Goal: Transaction & Acquisition: Download file/media

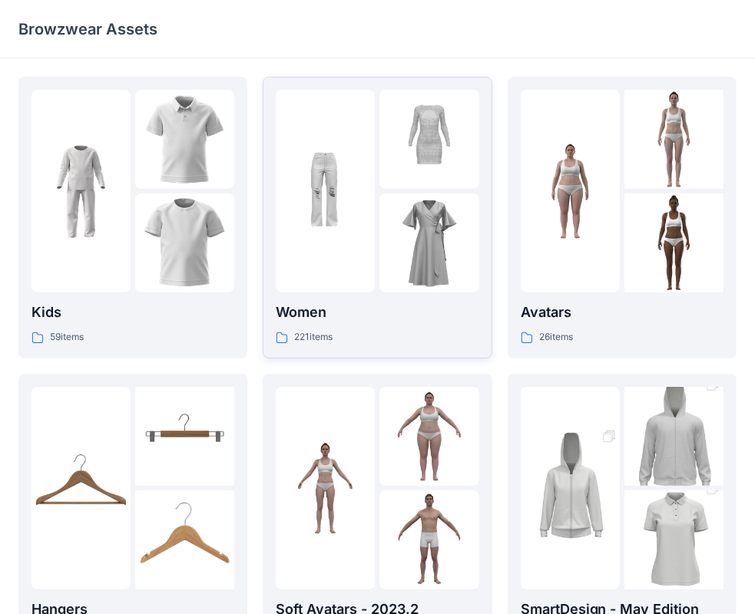
click at [303, 313] on p "Women" at bounding box center [377, 313] width 203 height 22
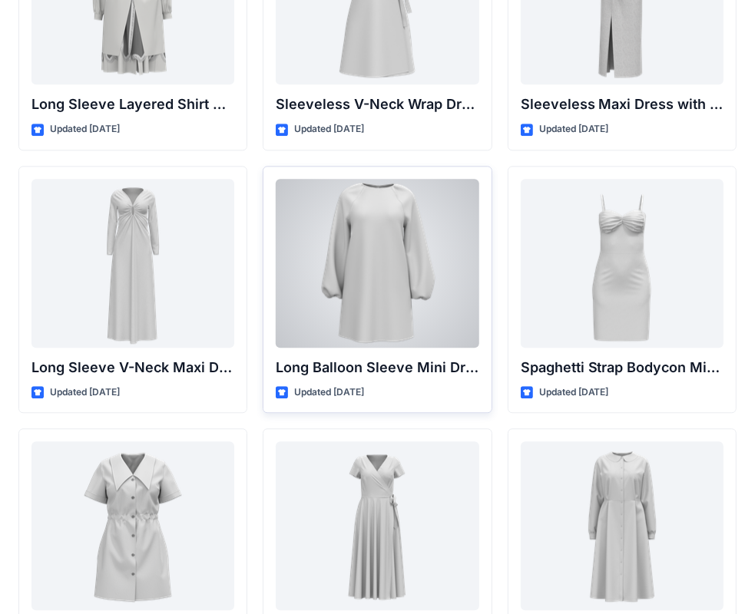
scroll to position [2189, 0]
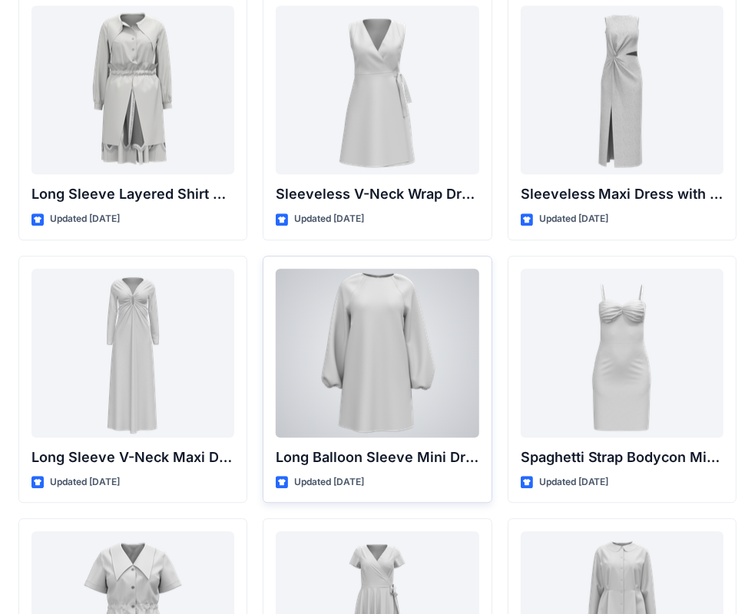
click at [366, 354] on div at bounding box center [377, 353] width 203 height 169
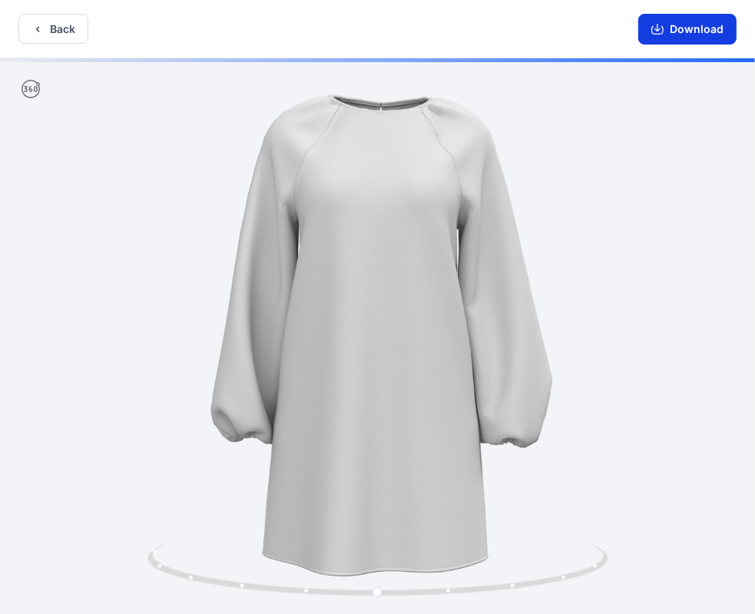
click at [700, 33] on button "Download" at bounding box center [687, 29] width 98 height 31
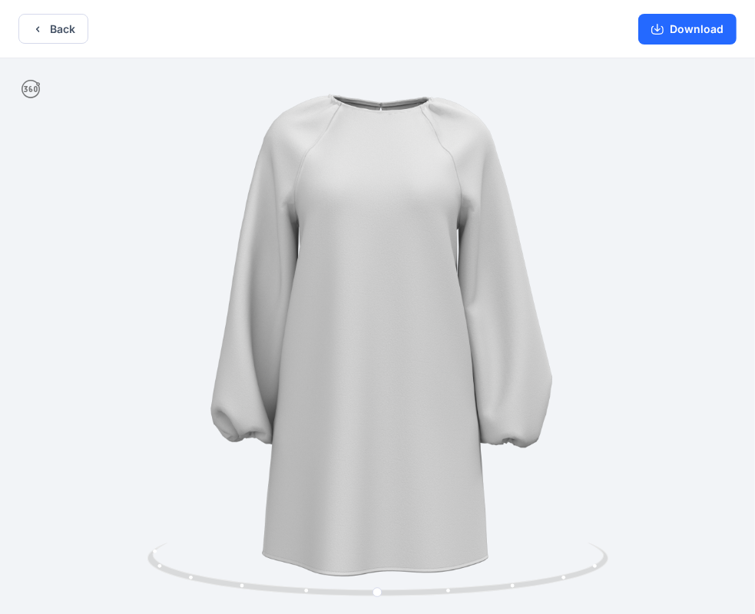
click at [573, 241] on div at bounding box center [377, 337] width 755 height 559
click at [608, 233] on div at bounding box center [377, 337] width 755 height 559
click at [55, 31] on button "Back" at bounding box center [53, 29] width 70 height 30
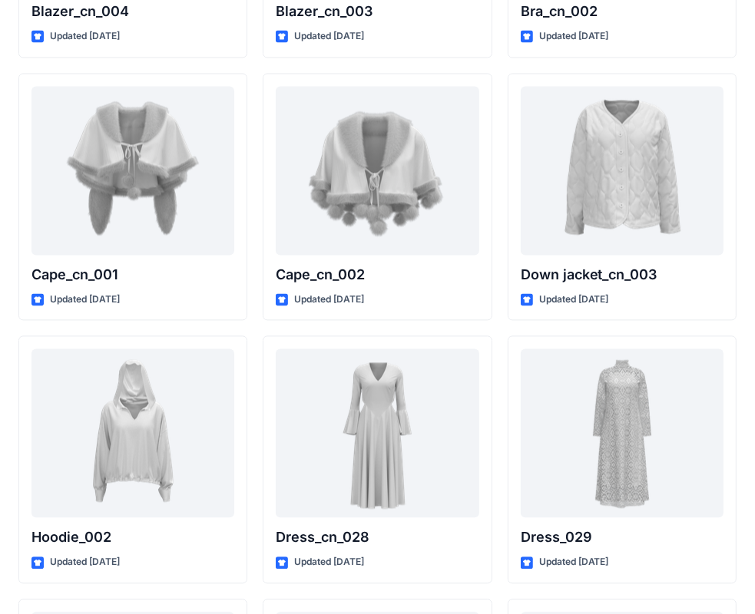
scroll to position [9579, 0]
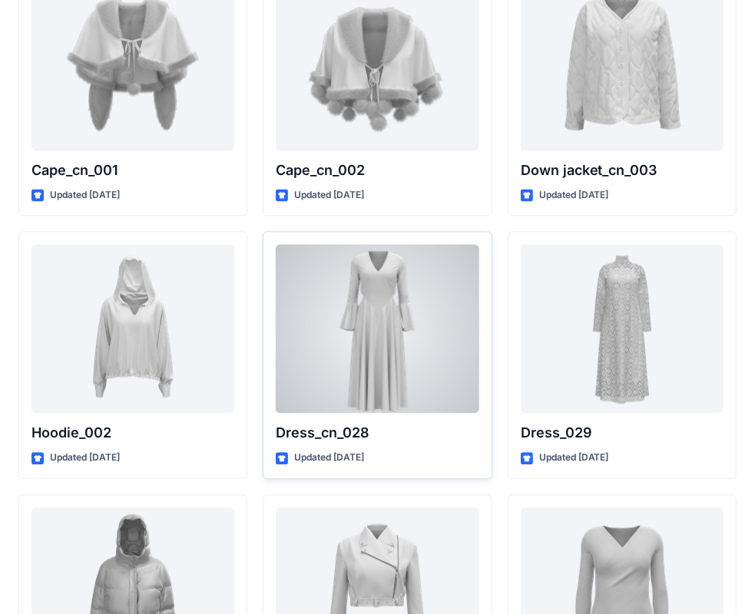
click at [379, 342] on div at bounding box center [377, 328] width 203 height 169
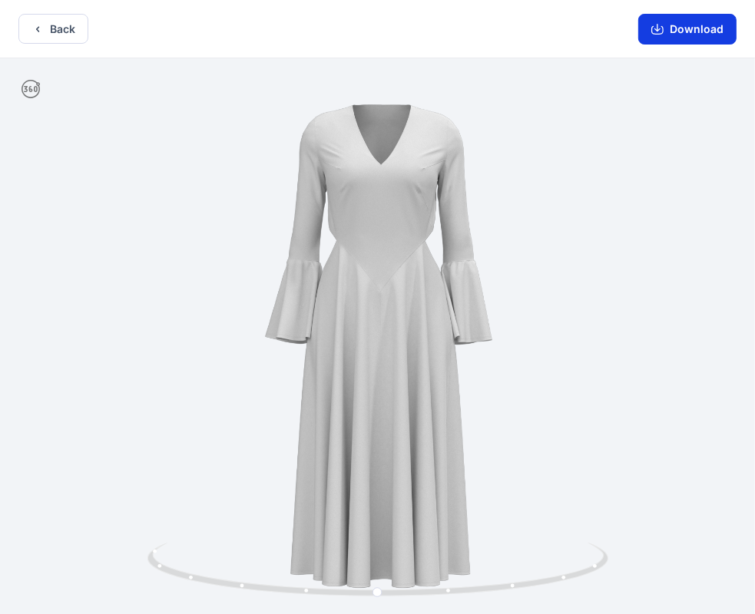
click at [694, 25] on button "Download" at bounding box center [687, 29] width 98 height 31
